Goal: Complete application form

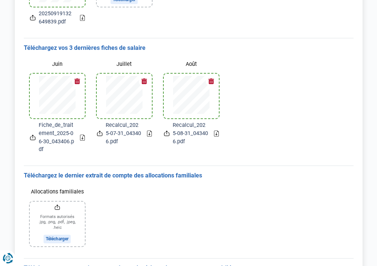
scroll to position [145, 0]
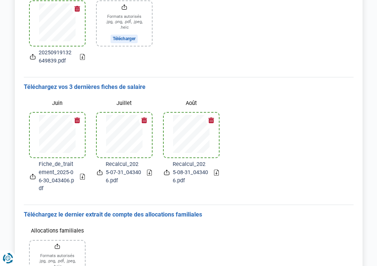
click at [52, 172] on span "Fiche_de_traitement_2025-06-30_043406.pdf" at bounding box center [56, 176] width 35 height 32
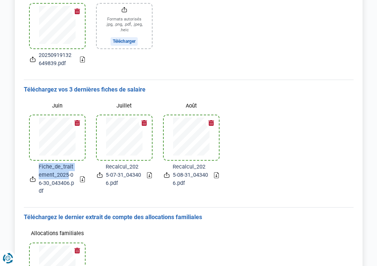
scroll to position [135, 0]
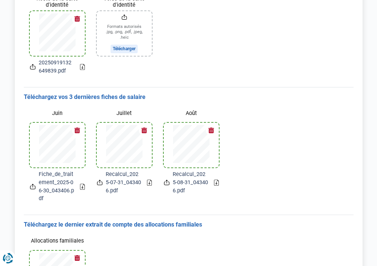
click at [278, 129] on div "Juin Fiche_de_traitement_2025-06-30_043406.pdf Juillet Recalcul_2025-07-31_0434…" at bounding box center [188, 154] width 329 height 107
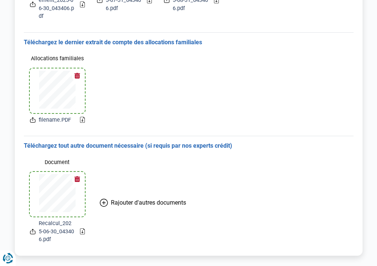
scroll to position [332, 0]
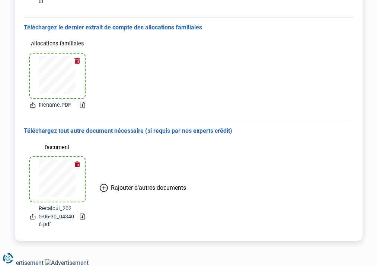
click at [81, 216] on icon at bounding box center [82, 216] width 5 height 6
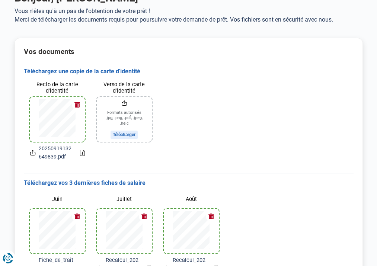
scroll to position [34, 0]
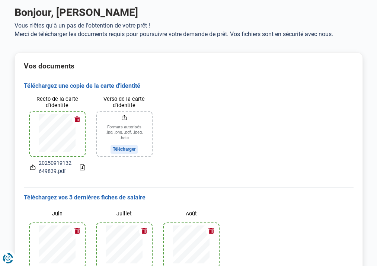
click at [236, 30] on p "Vous n'êtes qu'à un pas de l'obtention de votre prêt ! Merci de télécharger les…" at bounding box center [188, 30] width 348 height 16
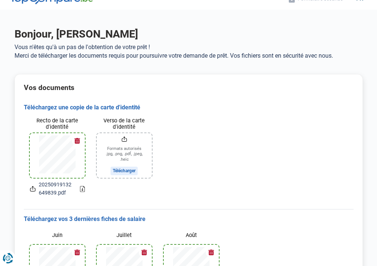
scroll to position [0, 0]
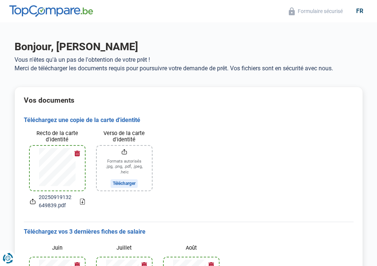
click at [55, 10] on img at bounding box center [51, 11] width 84 height 12
click at [9, 257] on icon "Renew consent" at bounding box center [11, 254] width 7 height 7
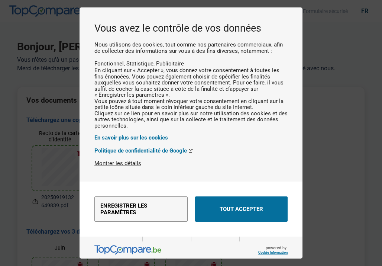
click at [255, 217] on button "Tout accepter" at bounding box center [241, 208] width 93 height 25
